Goal: Task Accomplishment & Management: Manage account settings

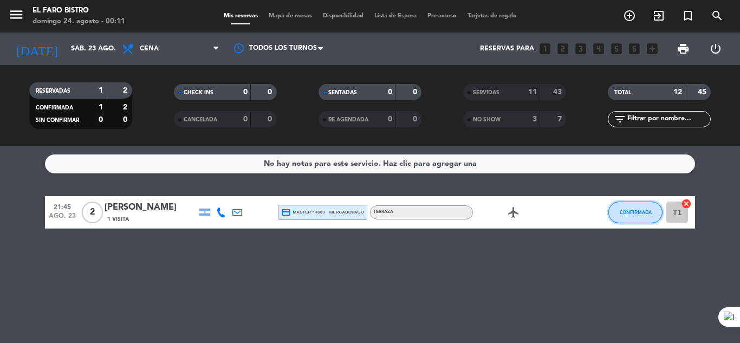
click at [633, 214] on span "CONFIRMADA" at bounding box center [635, 212] width 32 height 6
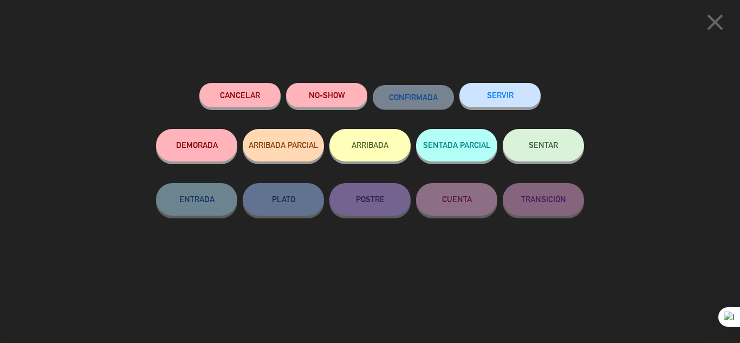
click at [330, 103] on button "NO-SHOW" at bounding box center [326, 95] width 81 height 24
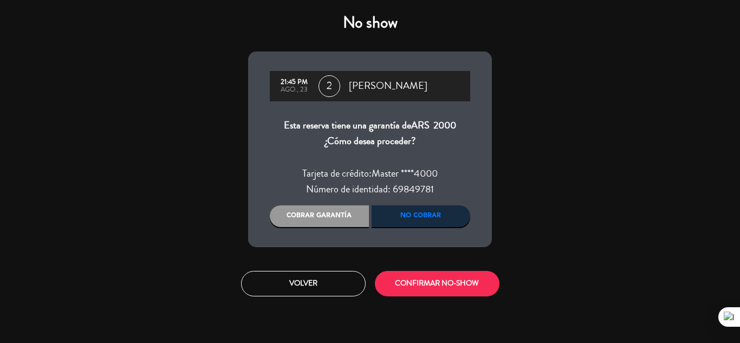
click at [353, 218] on div "Cobrar garantía" at bounding box center [319, 216] width 99 height 22
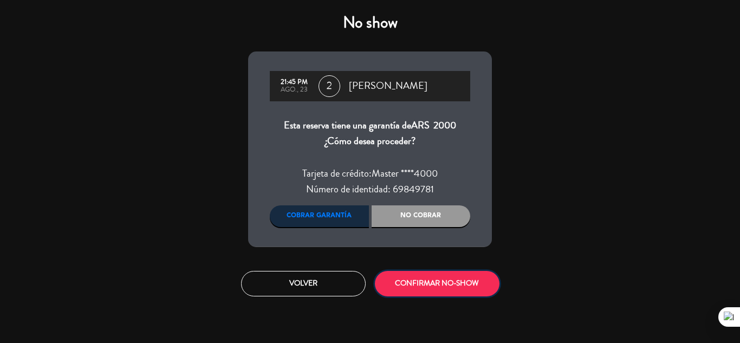
click at [450, 290] on button "CONFIRMAR NO-SHOW" at bounding box center [437, 283] width 125 height 25
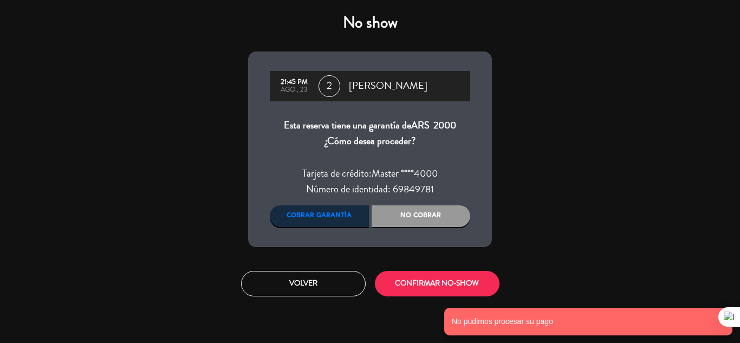
drag, startPoint x: 443, startPoint y: 220, endPoint x: 432, endPoint y: 280, distance: 61.7
click at [442, 220] on div "No cobrar" at bounding box center [420, 216] width 99 height 22
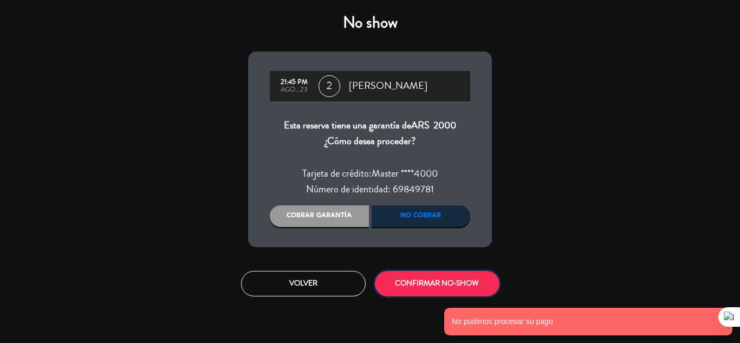
click at [431, 282] on button "CONFIRMAR NO-SHOW" at bounding box center [437, 283] width 125 height 25
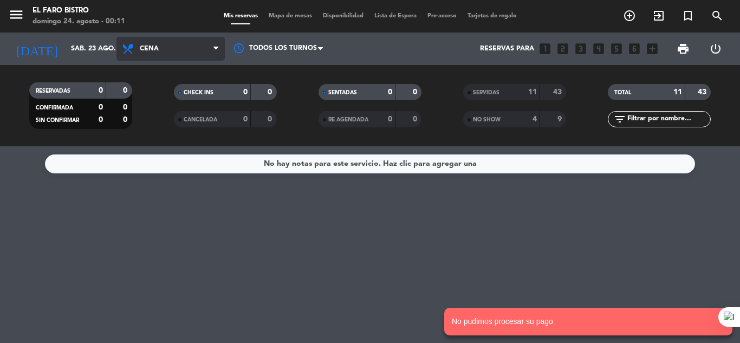
click at [141, 52] on span "Cena" at bounding box center [149, 49] width 19 height 8
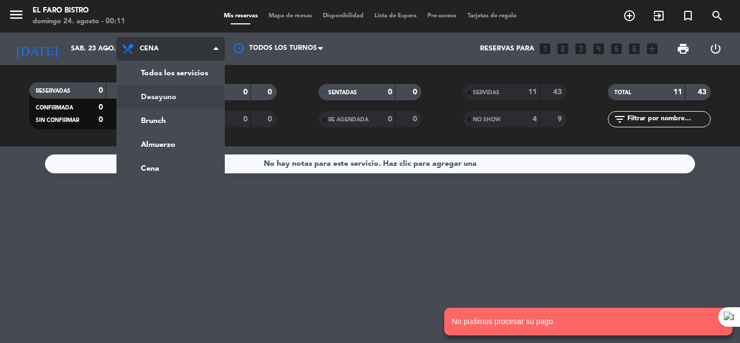
click at [172, 96] on div "menu El Faro Bistro [DATE] 24. agosto - 00:11 Mis reservas Mapa de mesas Dispon…" at bounding box center [370, 73] width 740 height 146
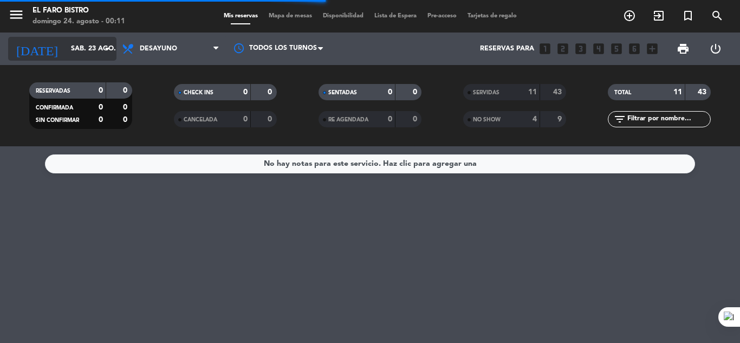
click at [107, 60] on div "[DATE] [DATE] arrow_drop_down" at bounding box center [62, 49] width 108 height 24
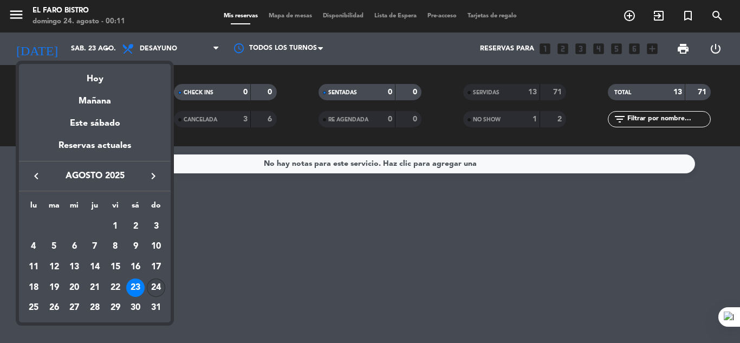
click at [161, 286] on div "24" at bounding box center [156, 287] width 18 height 18
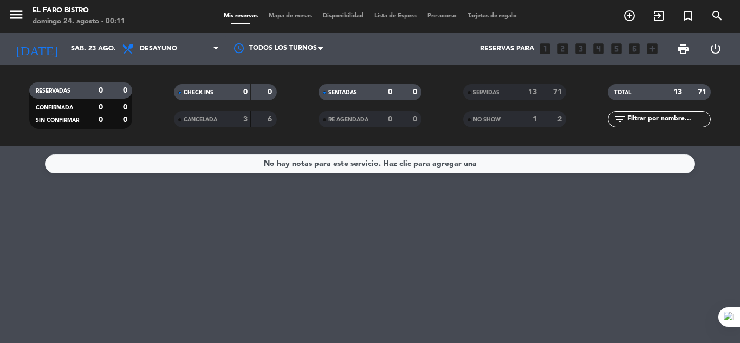
type input "dom. 24 ago."
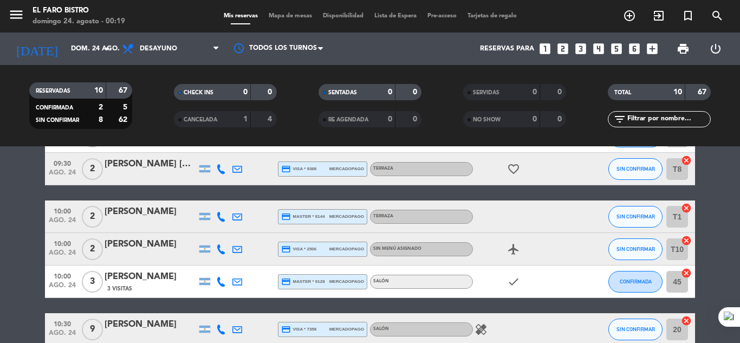
scroll to position [308, 0]
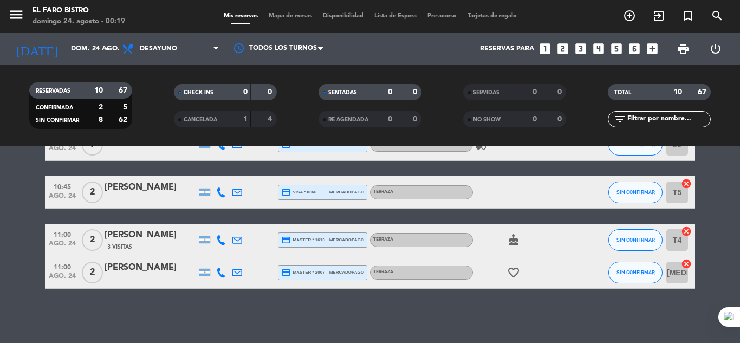
click at [689, 51] on span "print" at bounding box center [683, 49] width 22 height 22
click at [684, 49] on span "print" at bounding box center [682, 48] width 13 height 13
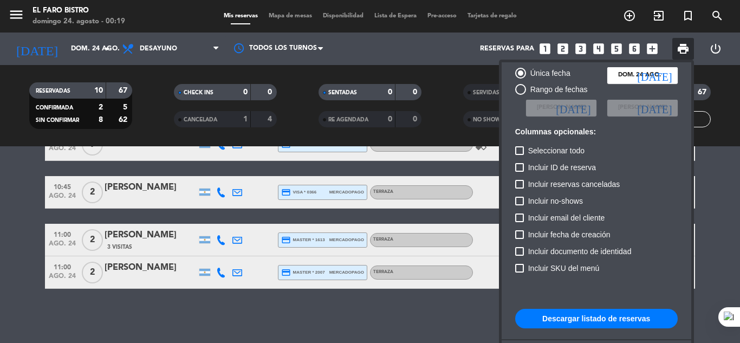
scroll to position [66, 0]
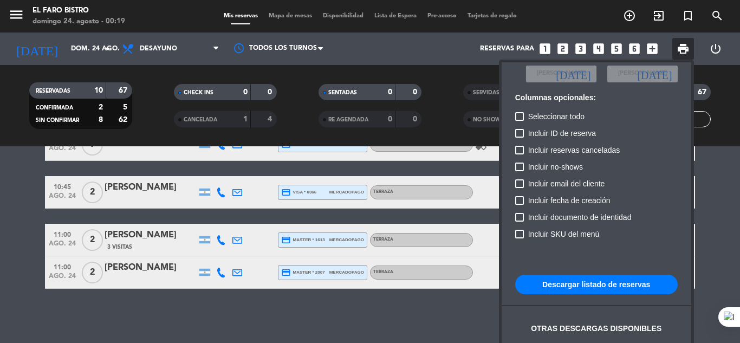
click at [599, 280] on button "Descargar listado de reservas" at bounding box center [596, 283] width 162 height 19
click at [332, 311] on div at bounding box center [370, 171] width 740 height 343
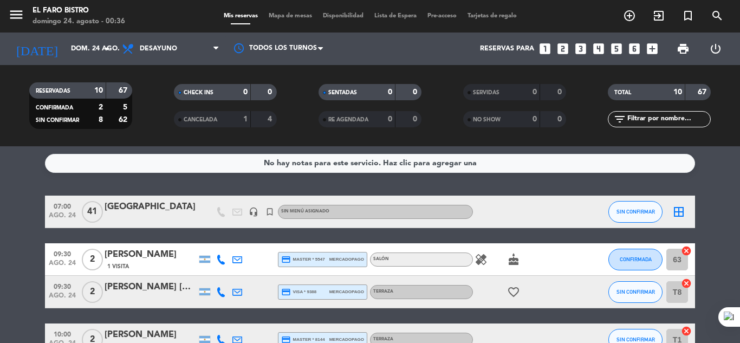
scroll to position [0, 0]
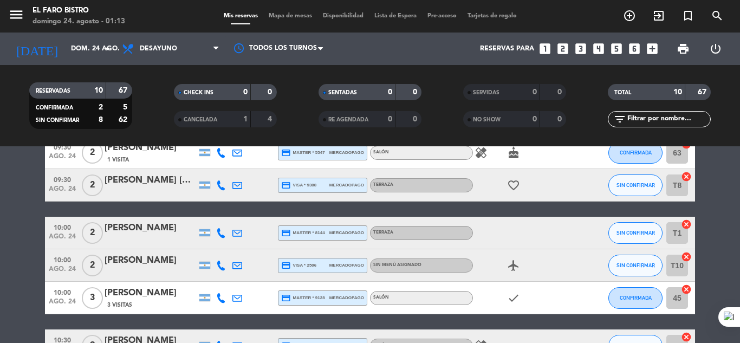
scroll to position [108, 0]
